Goal: Task Accomplishment & Management: Manage account settings

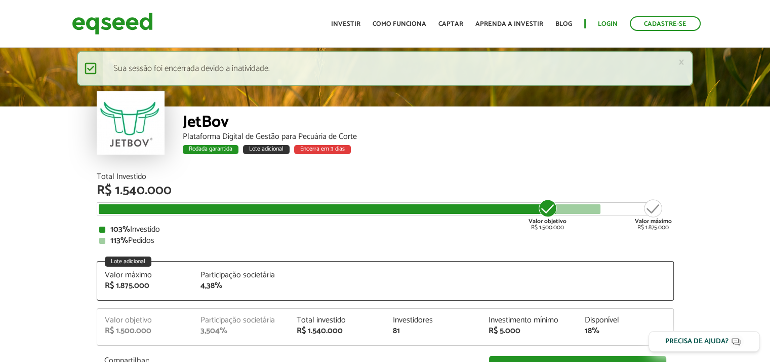
scroll to position [1260, 0]
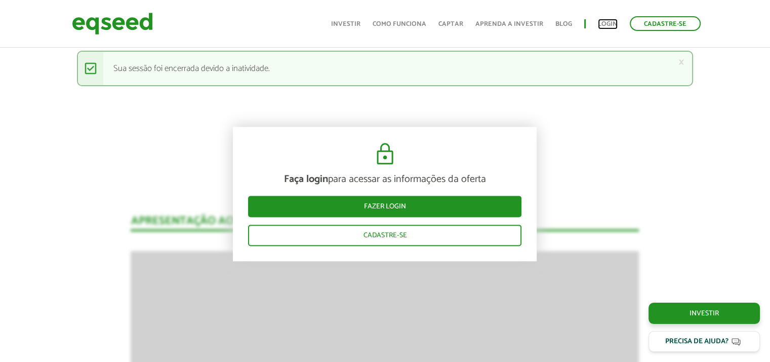
click at [608, 25] on link "Login" at bounding box center [608, 24] width 20 height 7
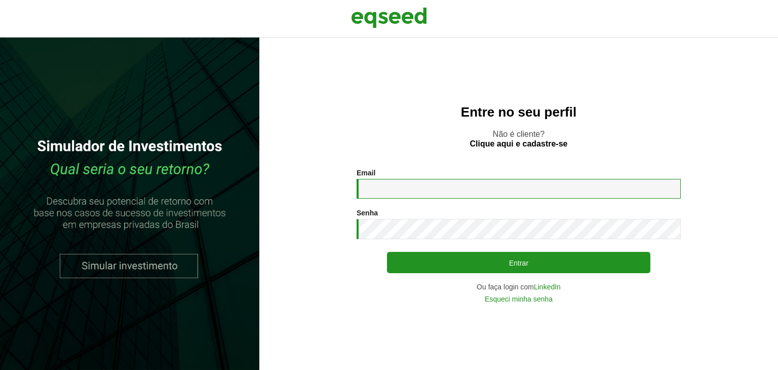
drag, startPoint x: 425, startPoint y: 184, endPoint x: 431, endPoint y: 195, distance: 13.4
click at [425, 184] on input "Email *" at bounding box center [518, 189] width 324 height 20
type input "**********"
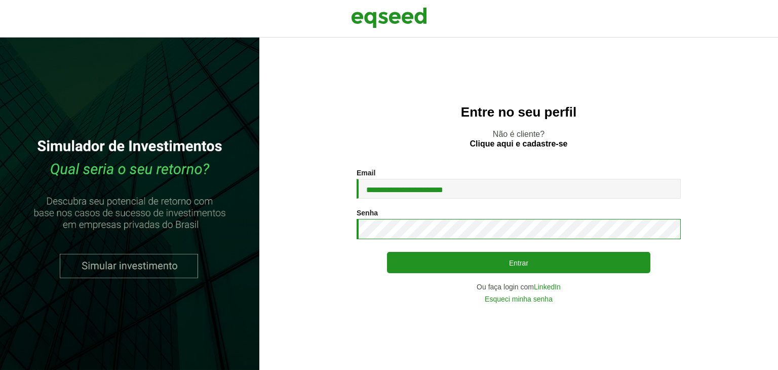
click at [387, 252] on button "Entrar" at bounding box center [518, 262] width 263 height 21
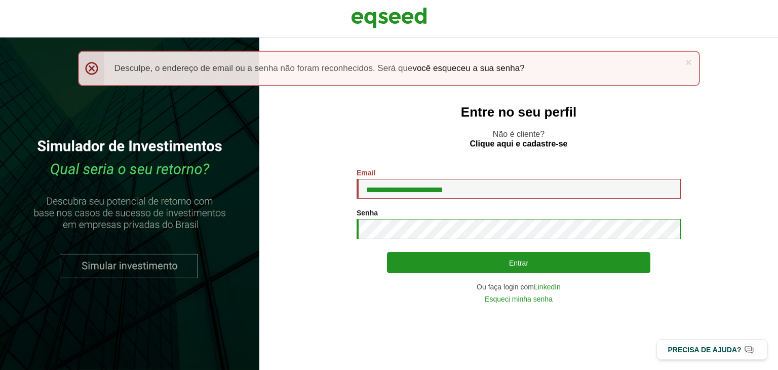
click at [387, 252] on button "Entrar" at bounding box center [518, 262] width 263 height 21
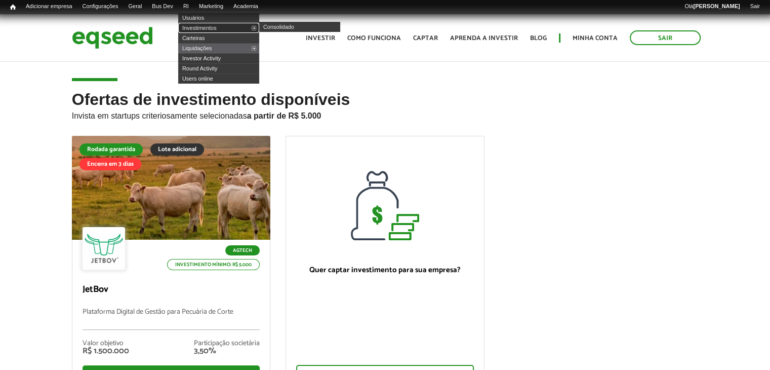
click at [203, 29] on link "Investimentos" at bounding box center [218, 28] width 81 height 10
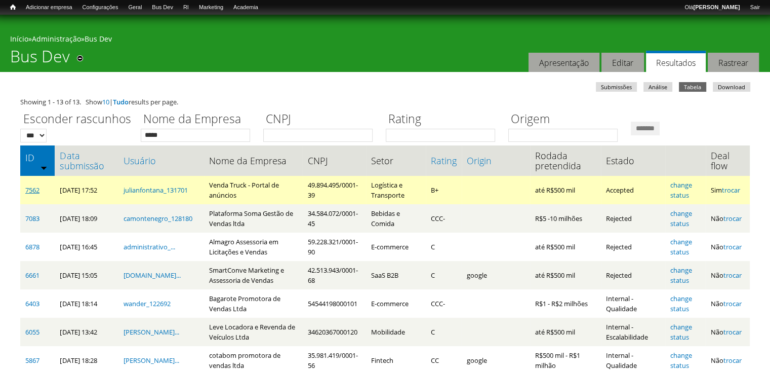
click at [34, 187] on link "7562" at bounding box center [32, 189] width 14 height 9
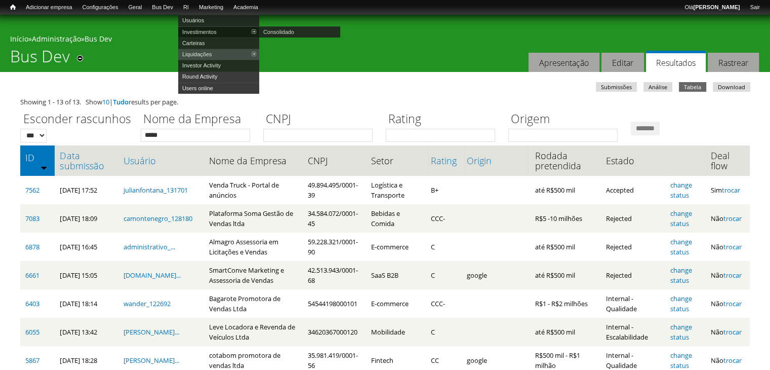
click at [197, 28] on link "Investimentos" at bounding box center [218, 31] width 81 height 11
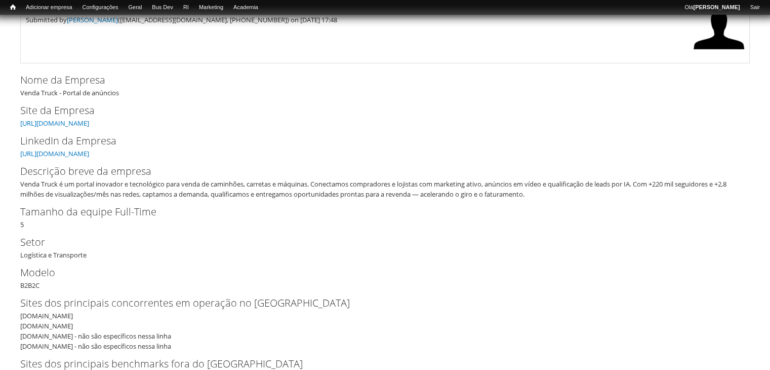
scroll to position [51, 0]
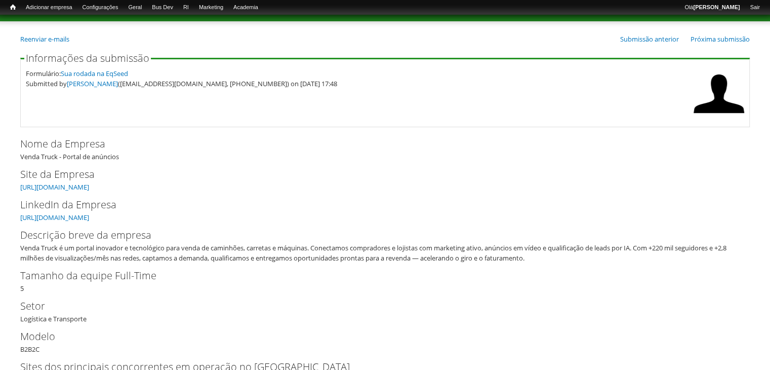
click at [37, 153] on div "Nome da Empresa Venda Truck - Portal de anúncios" at bounding box center [385, 148] width 730 height 25
click at [76, 158] on div "Nome da Empresa Venda Truck - Portal de anúncios" at bounding box center [385, 148] width 730 height 25
click at [70, 125] on fieldset "Informações da submissão Formulário: Sua rodada na EqSeed Submitted by Julian C…" at bounding box center [385, 90] width 730 height 74
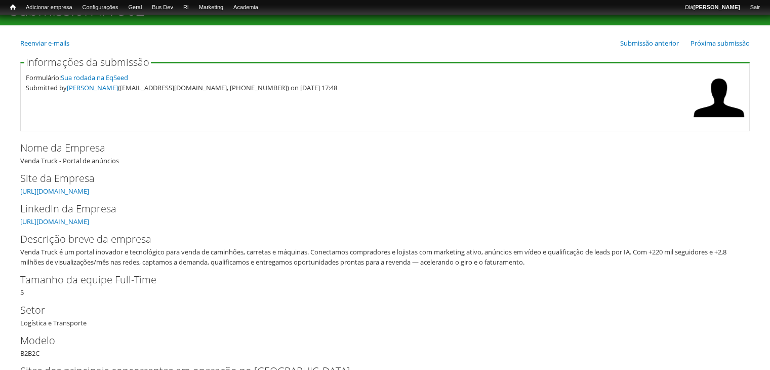
scroll to position [101, 0]
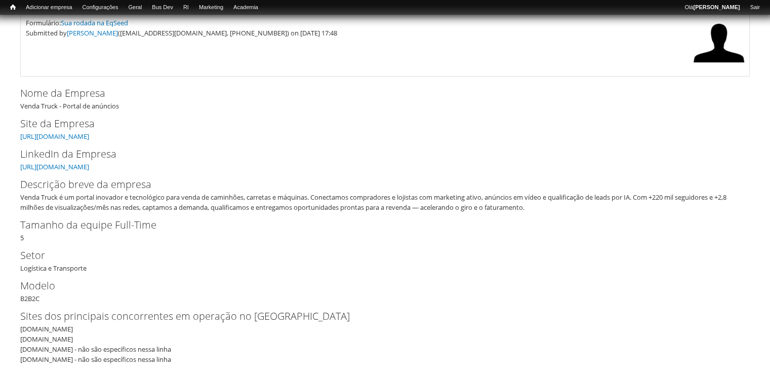
click at [34, 108] on div "Nome da Empresa Venda Truck - Portal de anúncios" at bounding box center [385, 98] width 730 height 25
click at [35, 106] on div "Nome da Empresa Venda Truck - Portal de anúncios" at bounding box center [385, 98] width 730 height 25
click at [34, 104] on div "Nome da Empresa Venda Truck - Portal de anúncios" at bounding box center [385, 98] width 730 height 25
